Goal: Task Accomplishment & Management: Understand process/instructions

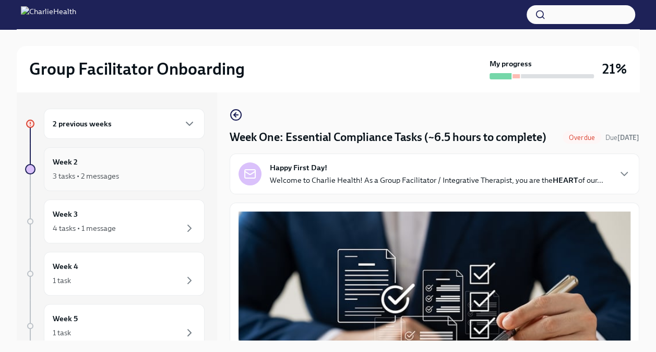
click at [99, 164] on div "Week 2 3 tasks • 2 messages" at bounding box center [124, 169] width 143 height 26
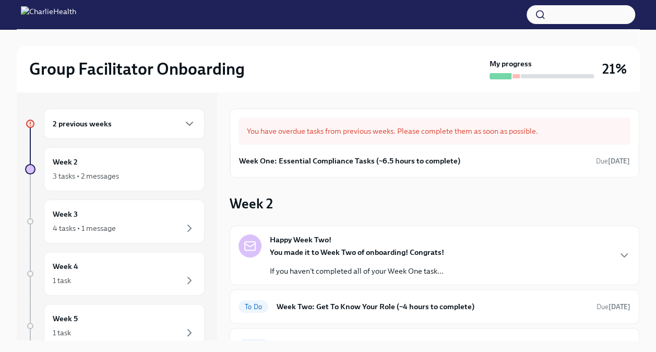
click at [142, 120] on div "2 previous weeks" at bounding box center [124, 123] width 143 height 13
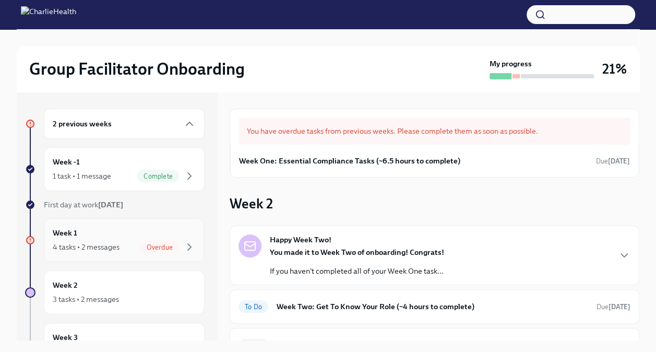
click at [140, 239] on div "Week 1 4 tasks • 2 messages Overdue" at bounding box center [124, 240] width 143 height 26
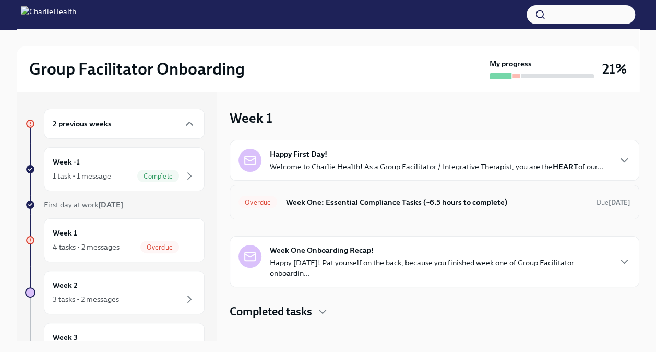
click at [352, 202] on h6 "Week One: Essential Compliance Tasks (~6.5 hours to complete)" at bounding box center [436, 201] width 303 height 11
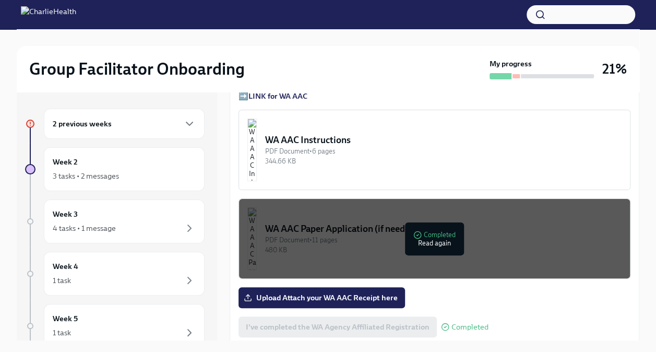
scroll to position [819, 0]
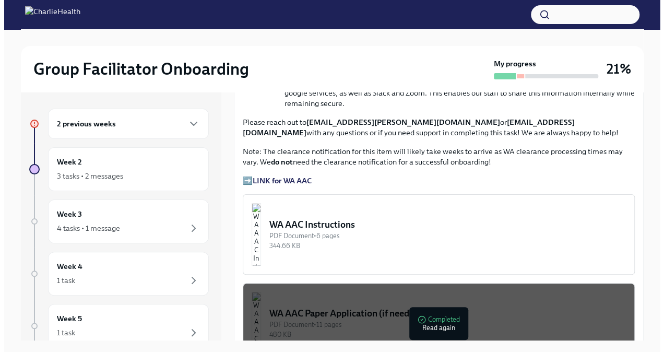
scroll to position [739, 0]
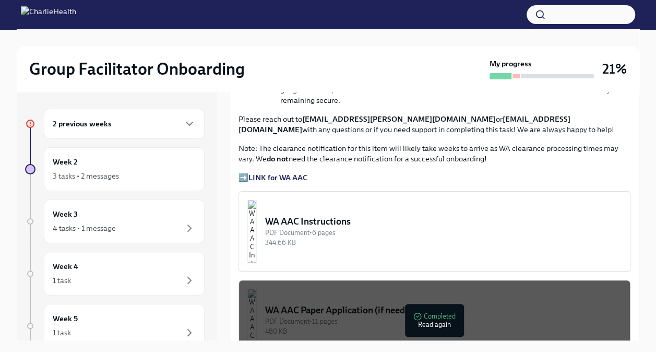
click at [329, 227] on div "WA AAC Instructions" at bounding box center [443, 221] width 356 height 13
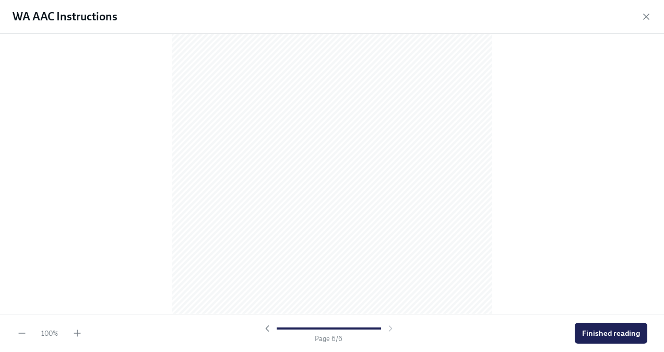
scroll to position [2167, 0]
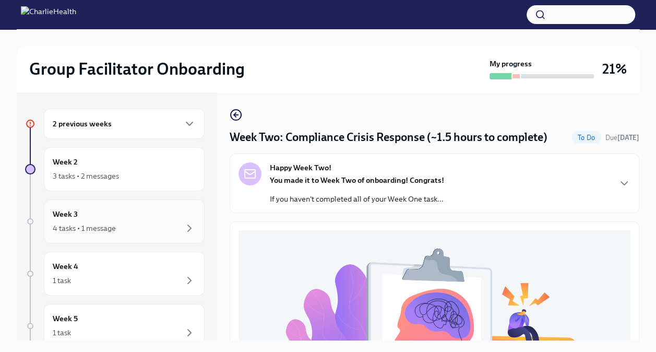
click at [143, 230] on div "4 tasks • 1 message" at bounding box center [124, 228] width 143 height 13
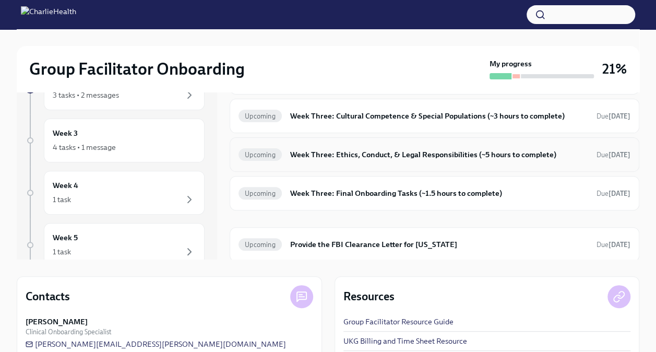
scroll to position [88, 0]
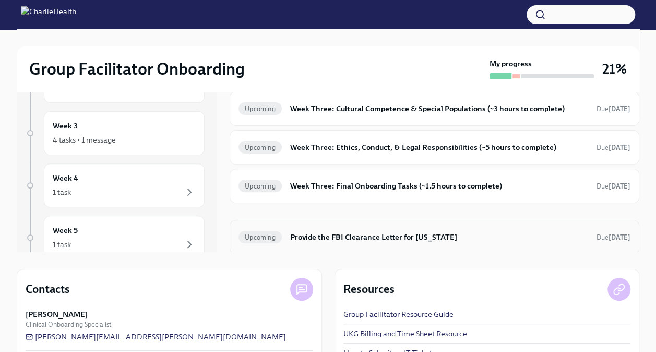
click at [347, 231] on h6 "Provide the FBI Clearance Letter for Pennsylvania" at bounding box center [439, 236] width 298 height 11
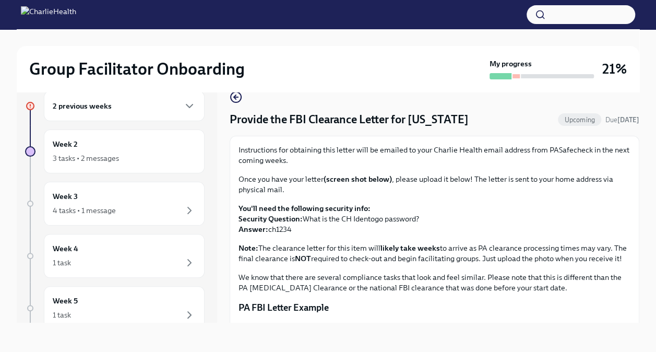
scroll to position [5, 0]
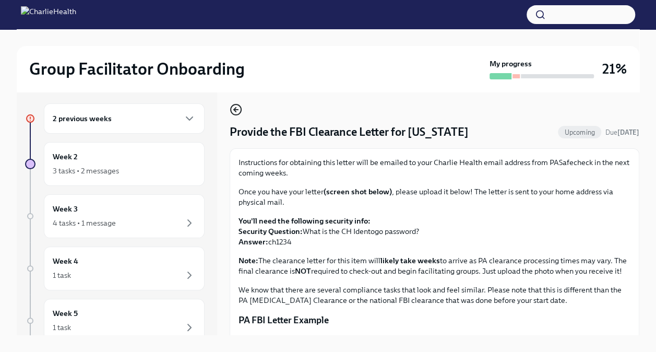
click at [238, 110] on icon "button" at bounding box center [236, 109] width 13 height 13
